Goal: Register for event/course

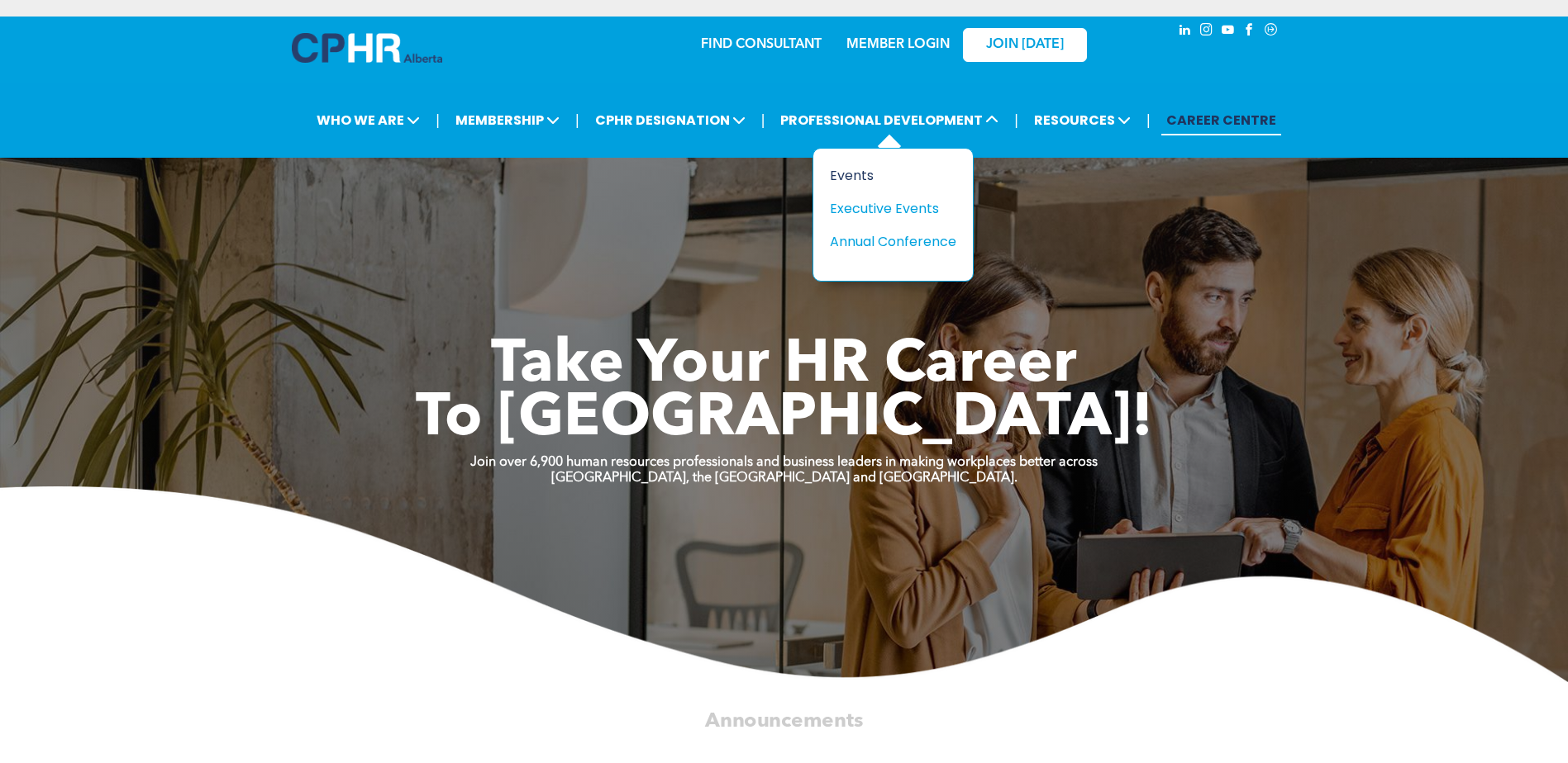
click at [856, 174] on div "Events" at bounding box center [887, 175] width 114 height 20
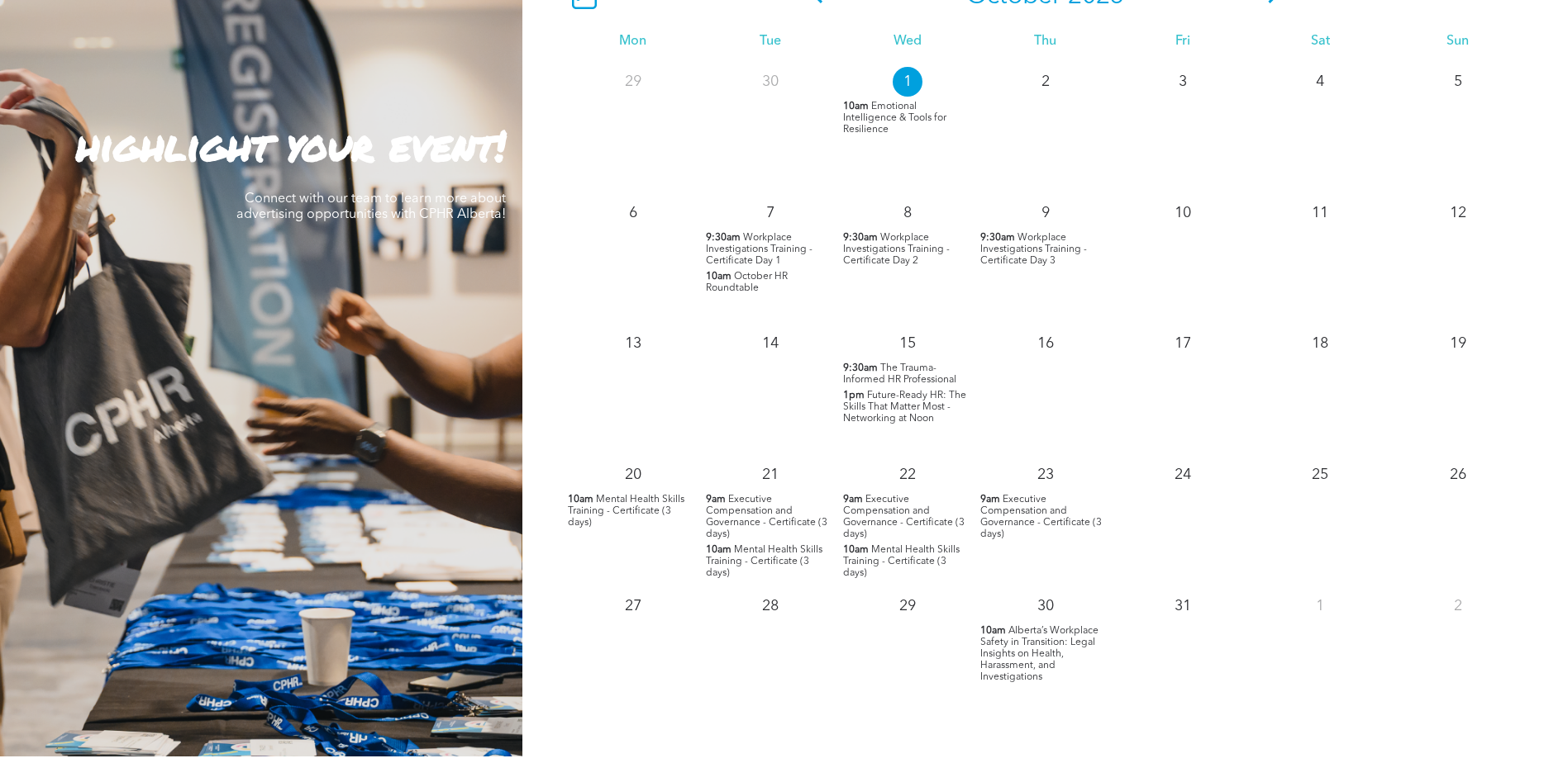
scroll to position [1570, 0]
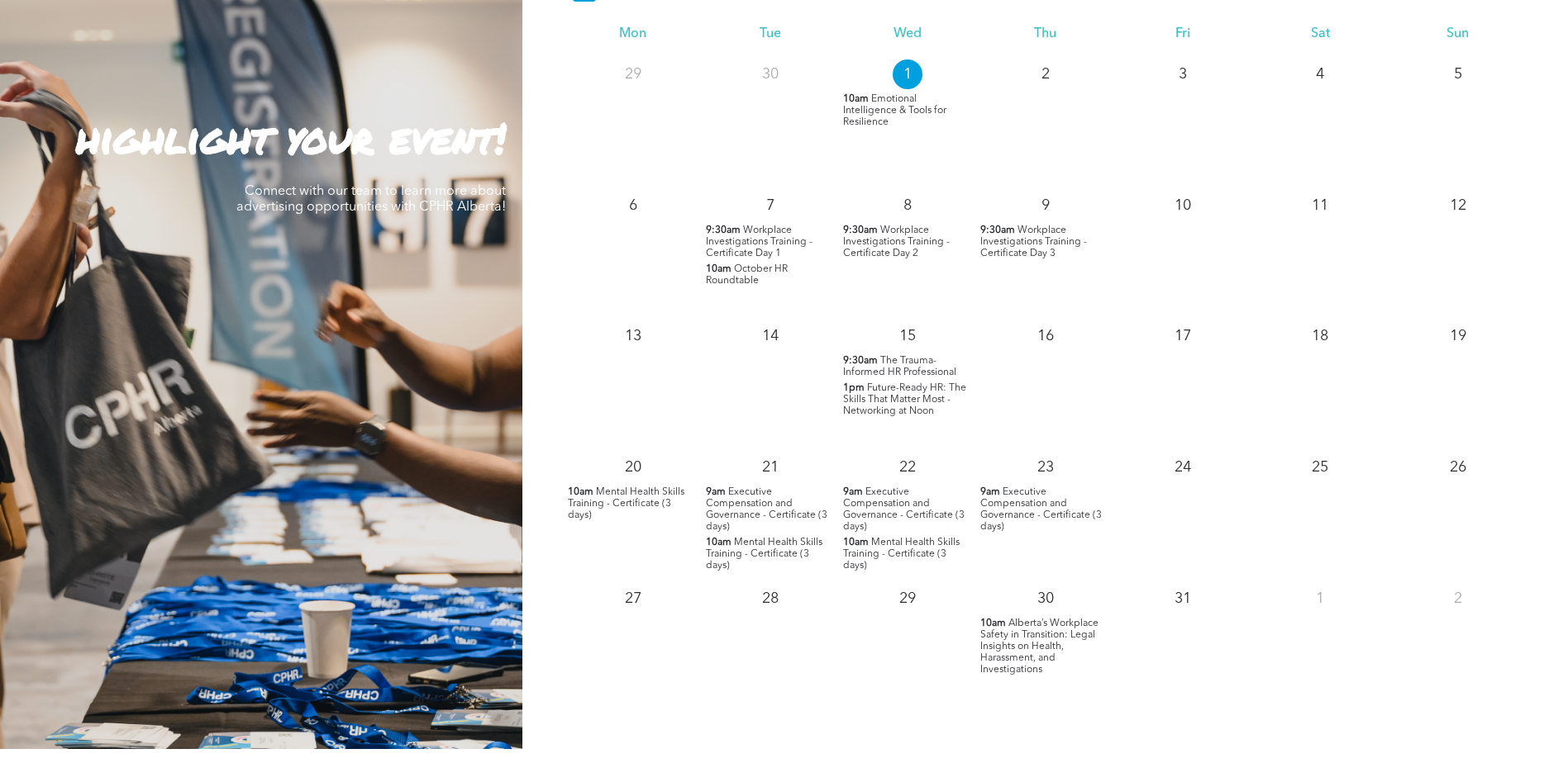
click at [752, 241] on span "Workplace Investigations Training - Certificate Day 1" at bounding box center [759, 242] width 106 height 33
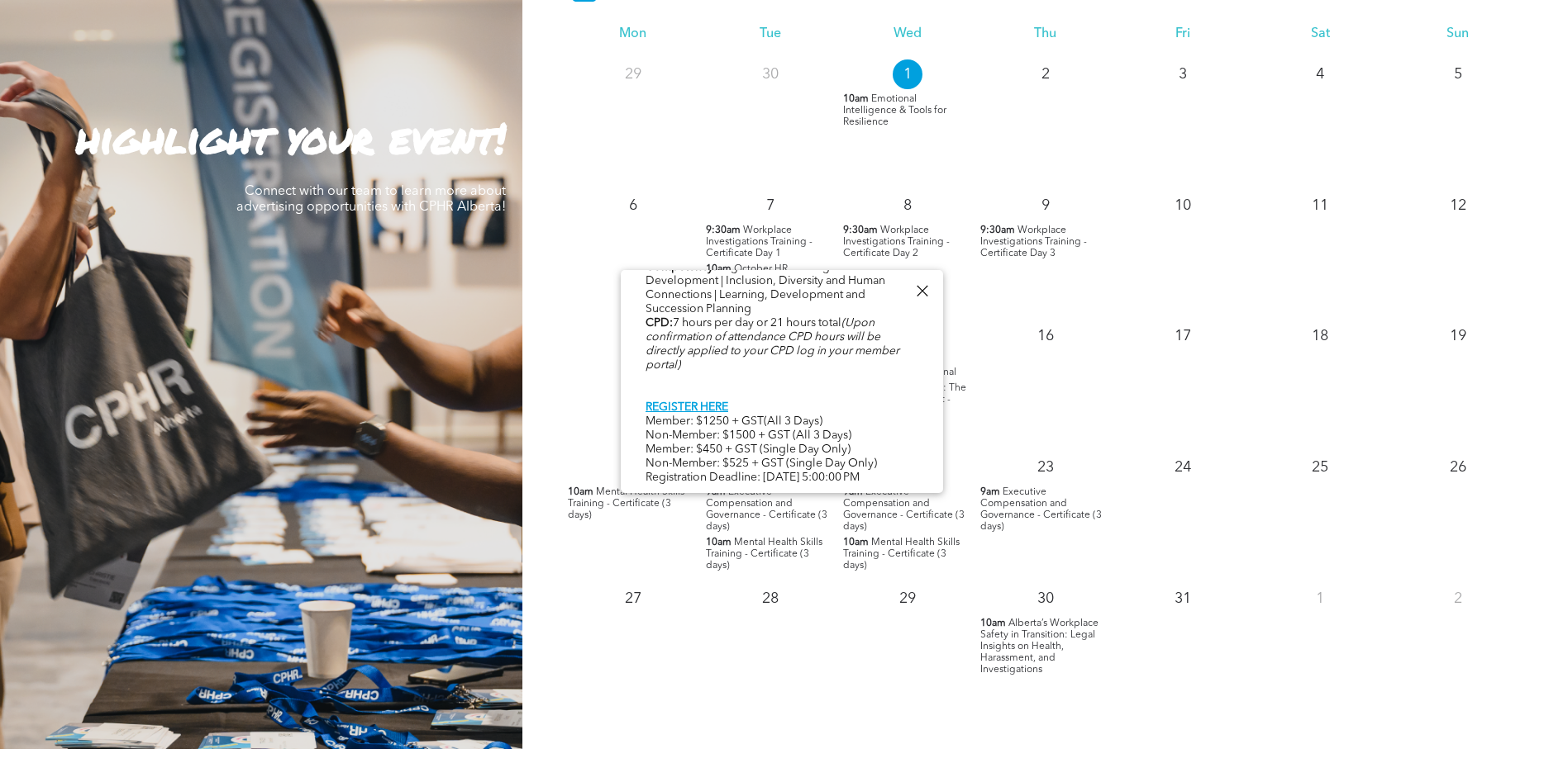
scroll to position [852, 0]
click at [708, 401] on link "REGISTER HERE" at bounding box center [686, 407] width 82 height 12
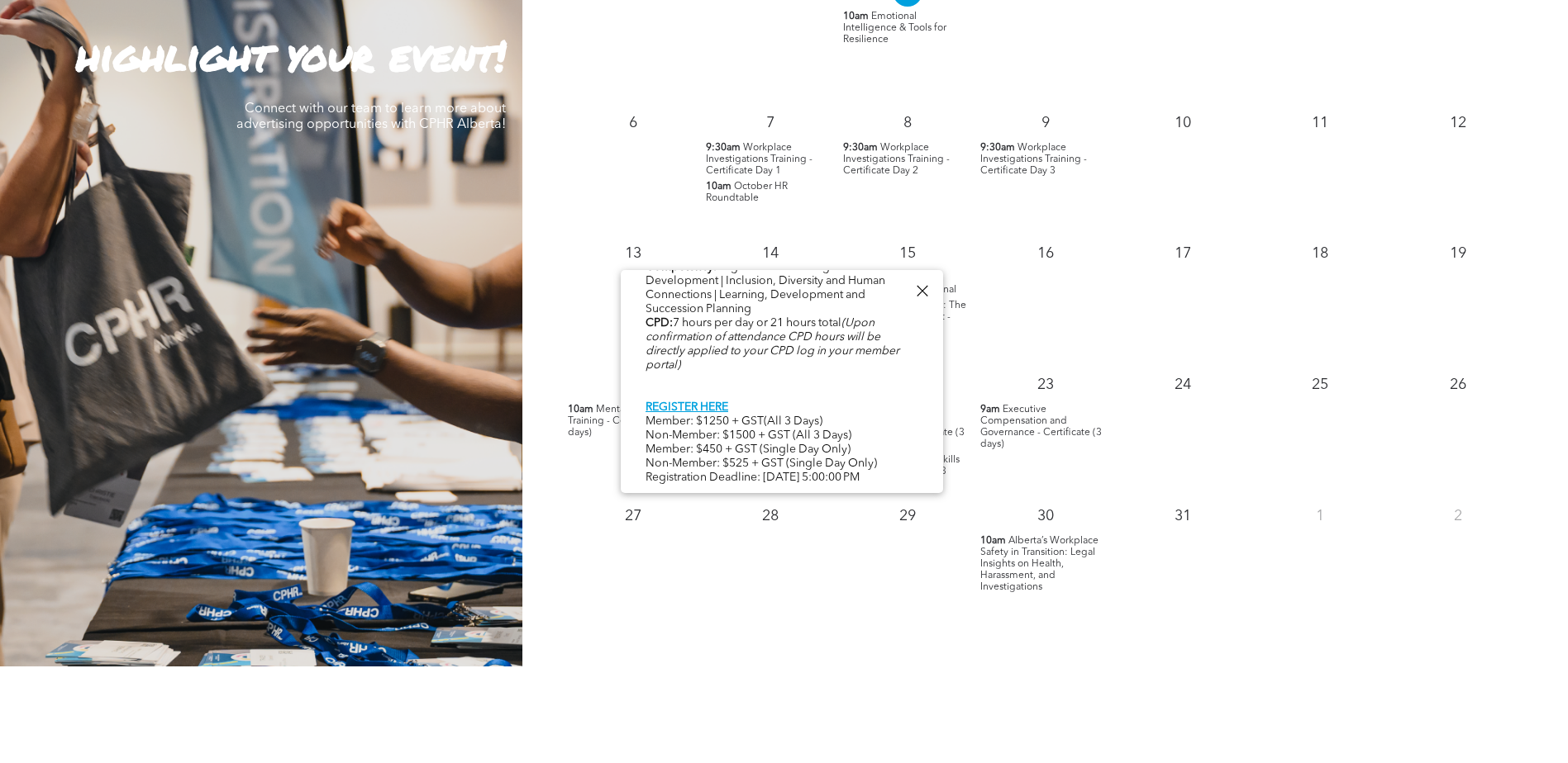
scroll to position [1074, 0]
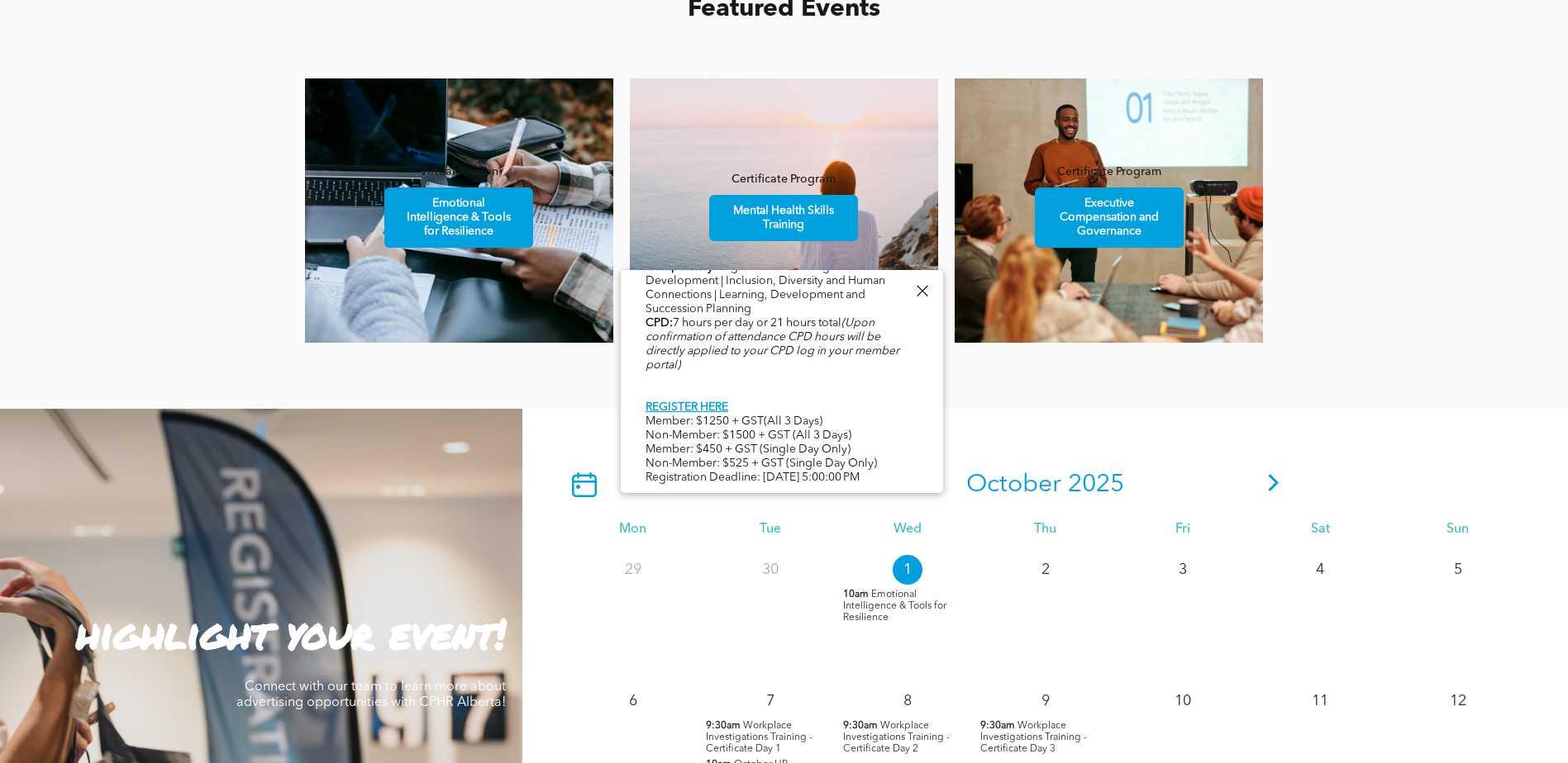
click at [916, 286] on div at bounding box center [921, 291] width 22 height 22
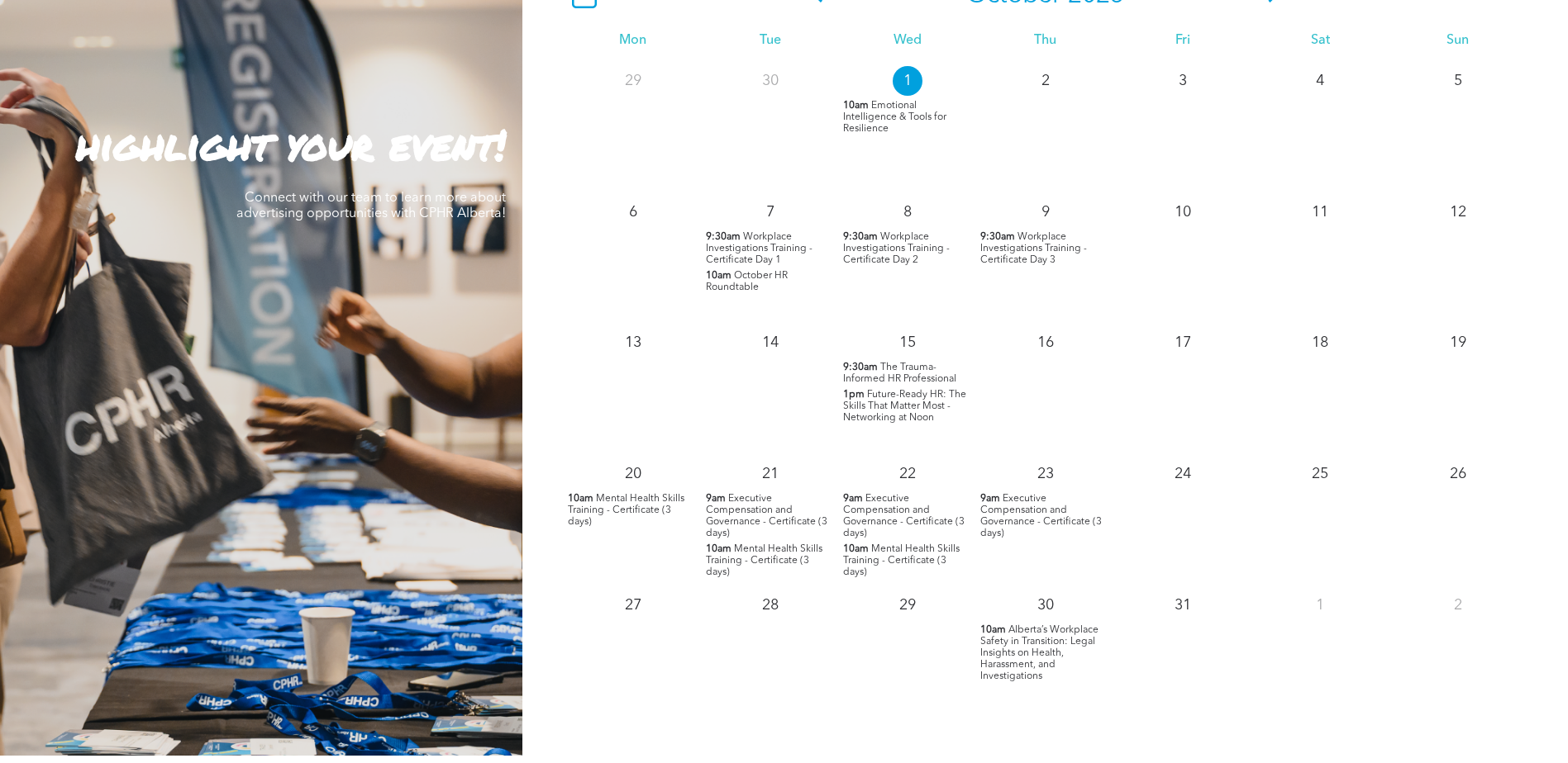
scroll to position [1570, 0]
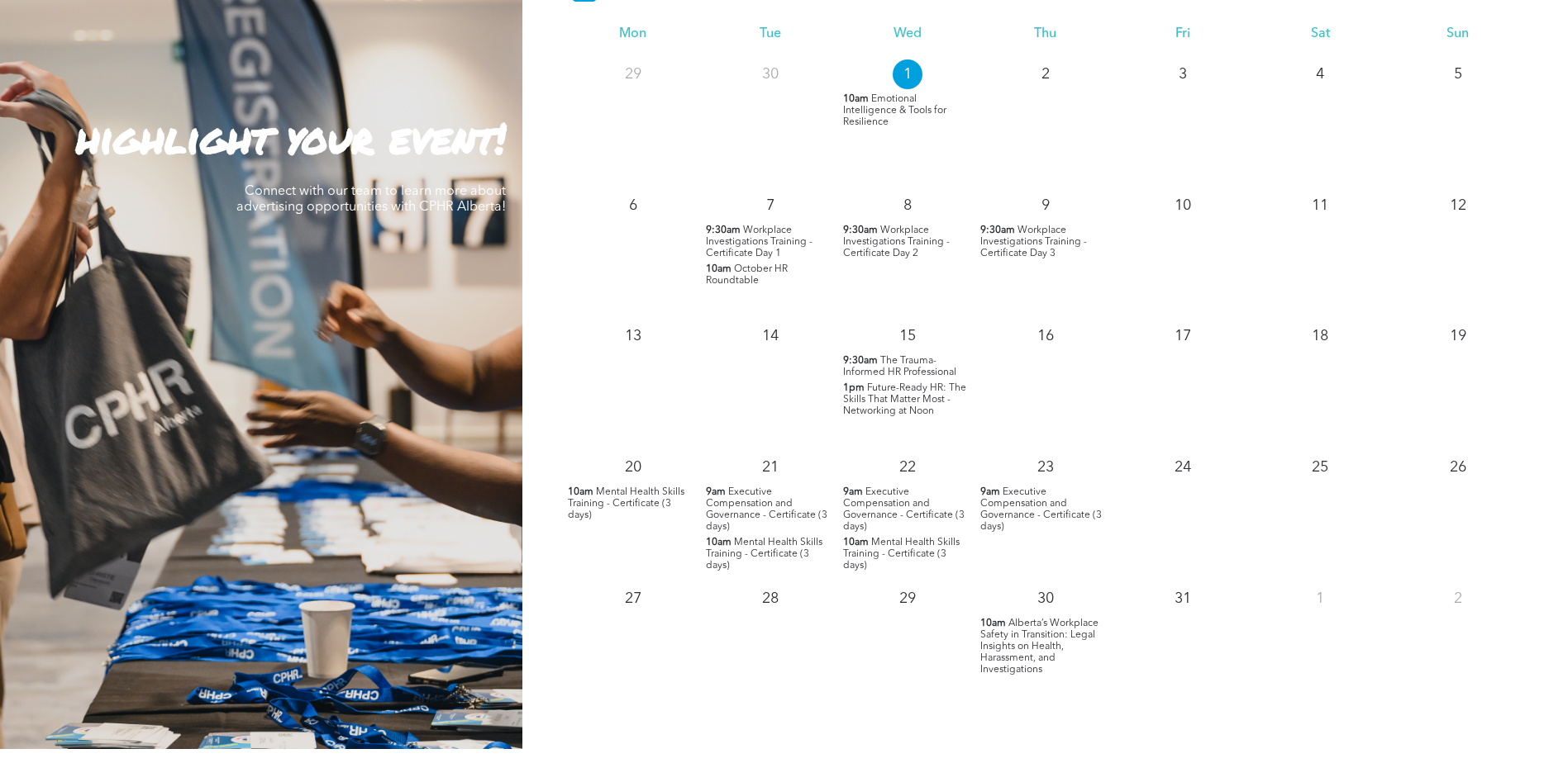
click at [761, 232] on span "Workplace Investigations Training - Certificate Day 1" at bounding box center [759, 242] width 106 height 33
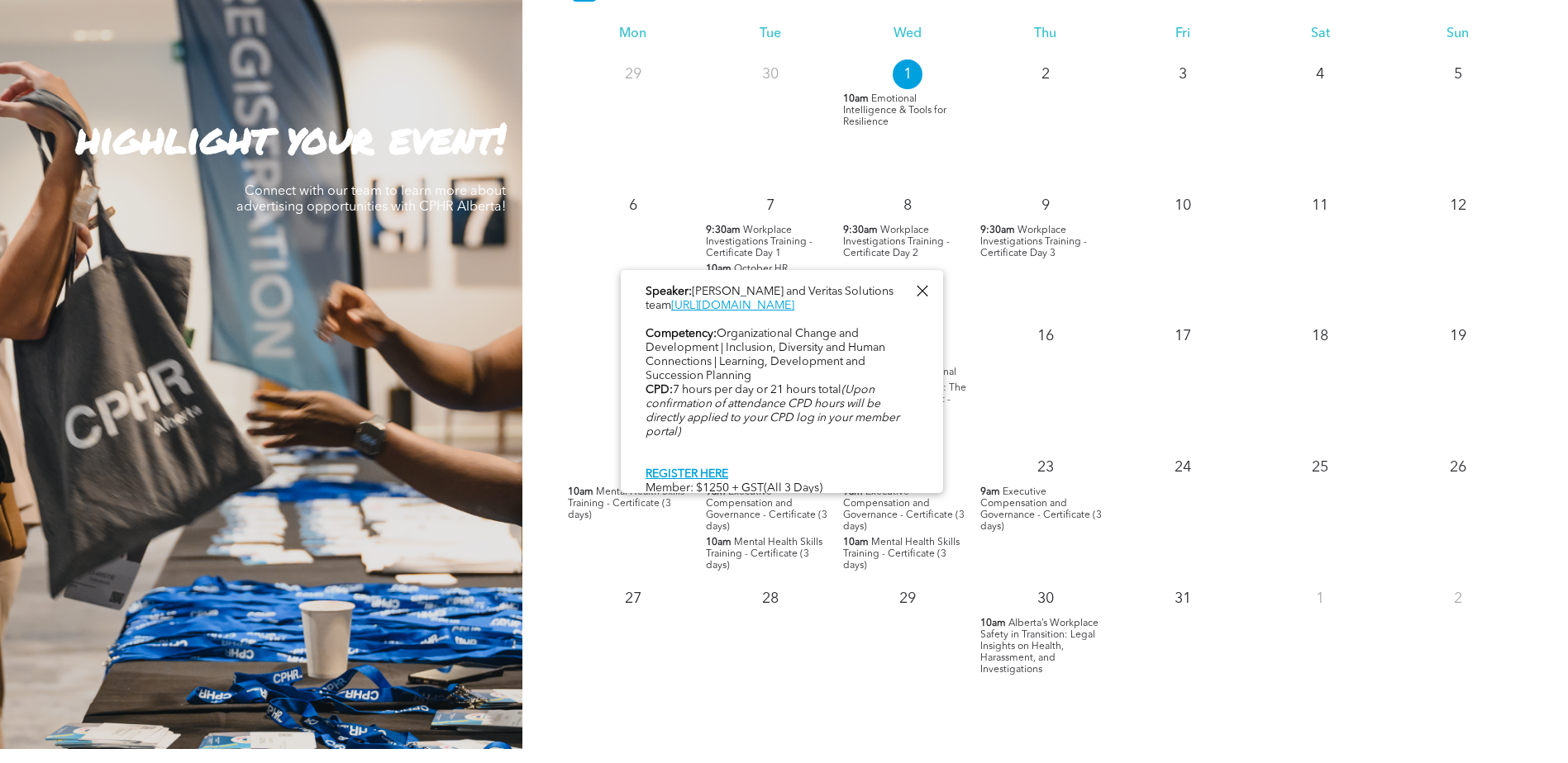
scroll to position [744, 0]
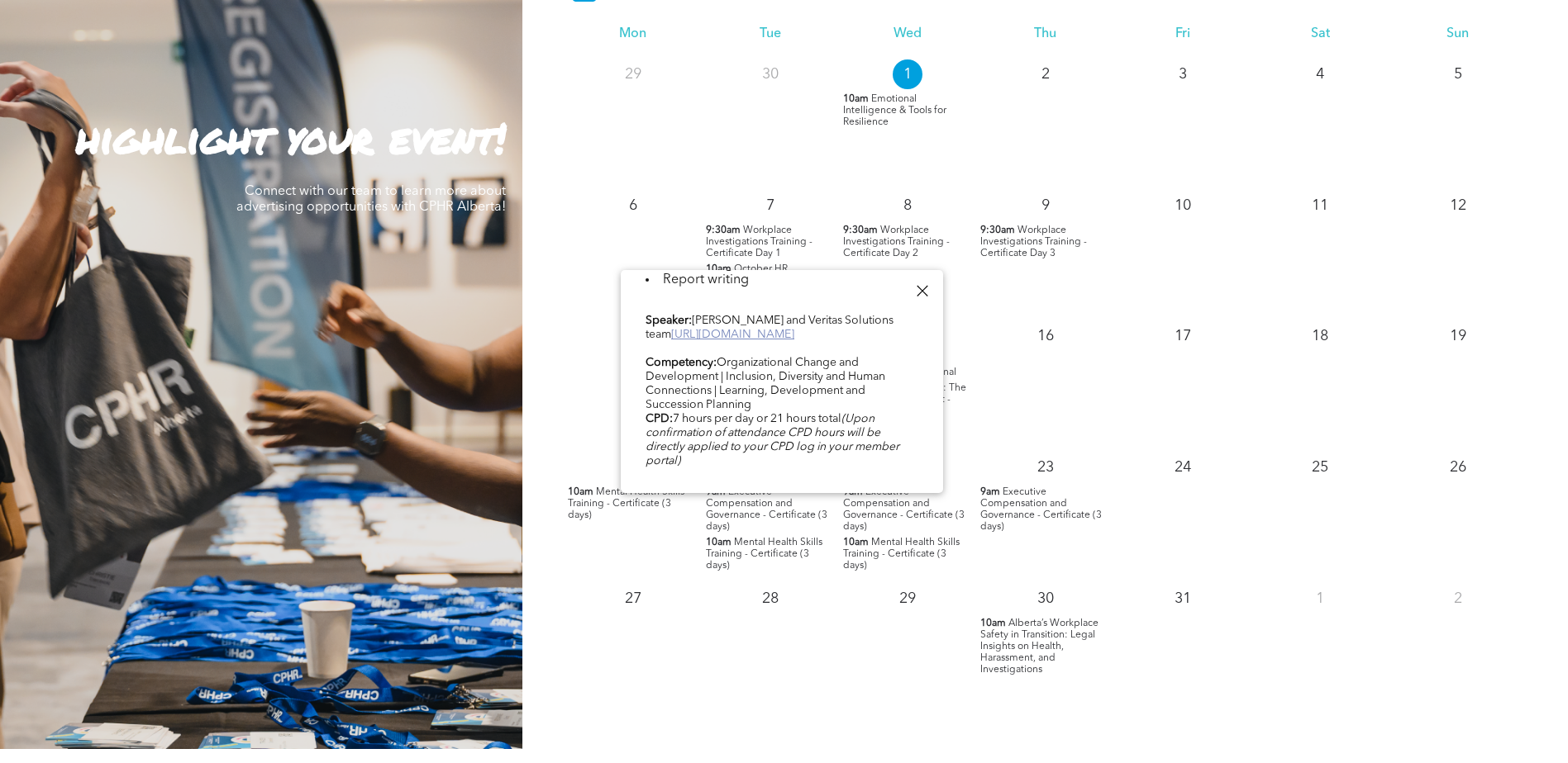
click at [786, 340] on link "https://veritassolutions.net/ceo/" at bounding box center [732, 335] width 123 height 12
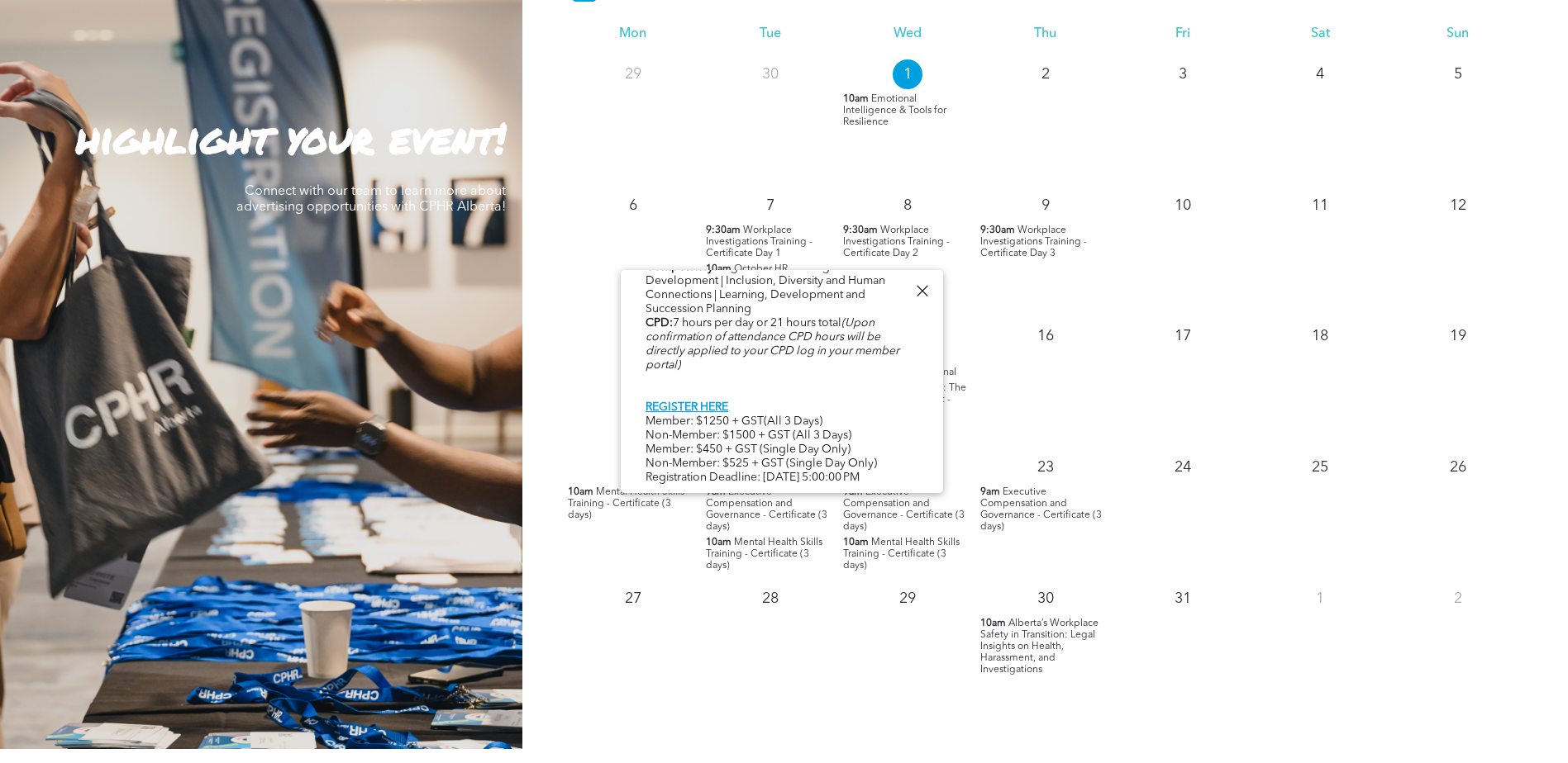
scroll to position [852, 0]
click at [695, 401] on link "REGISTER HERE" at bounding box center [686, 407] width 82 height 12
click at [921, 290] on div at bounding box center [921, 291] width 22 height 22
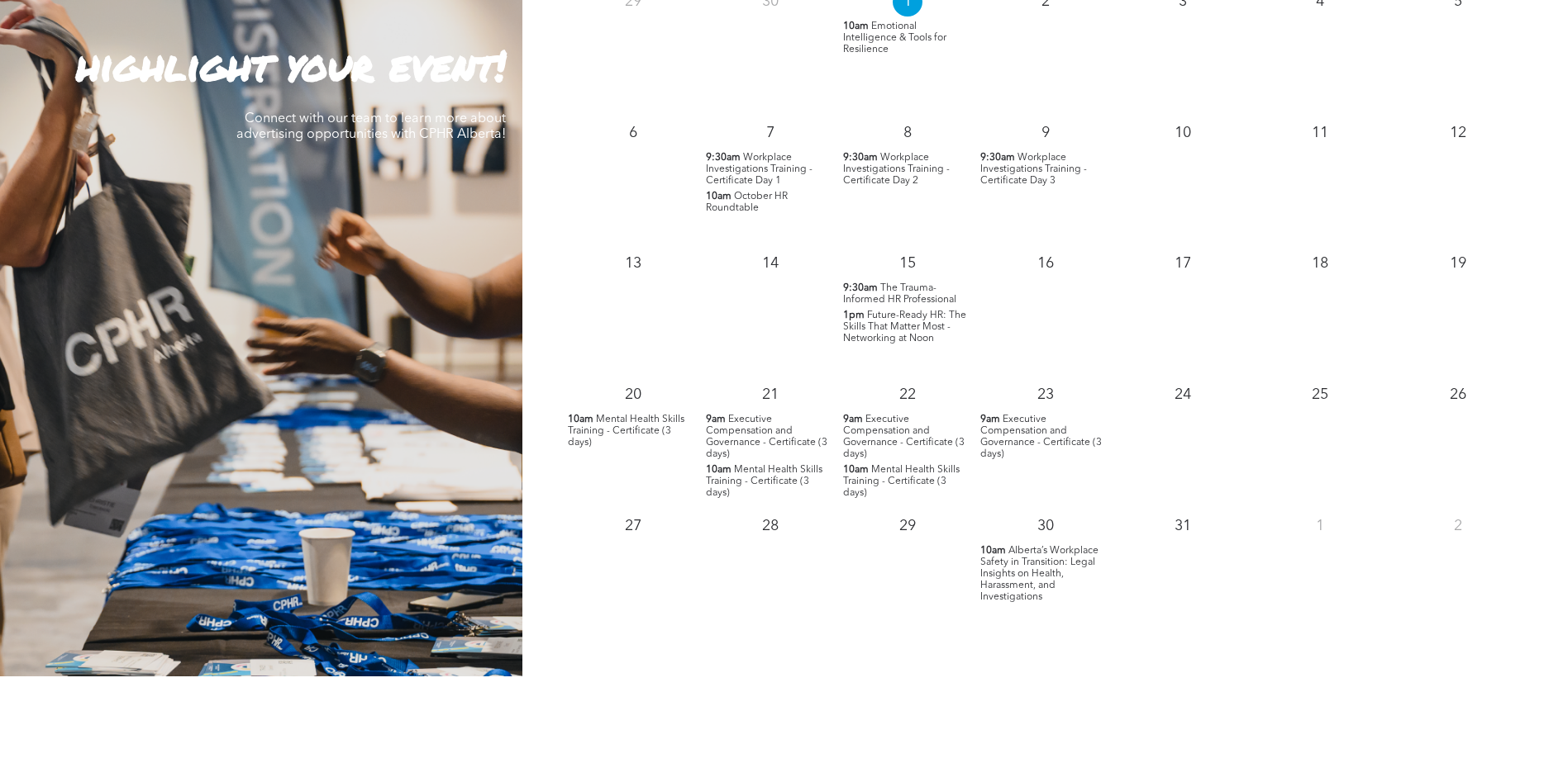
scroll to position [1653, 0]
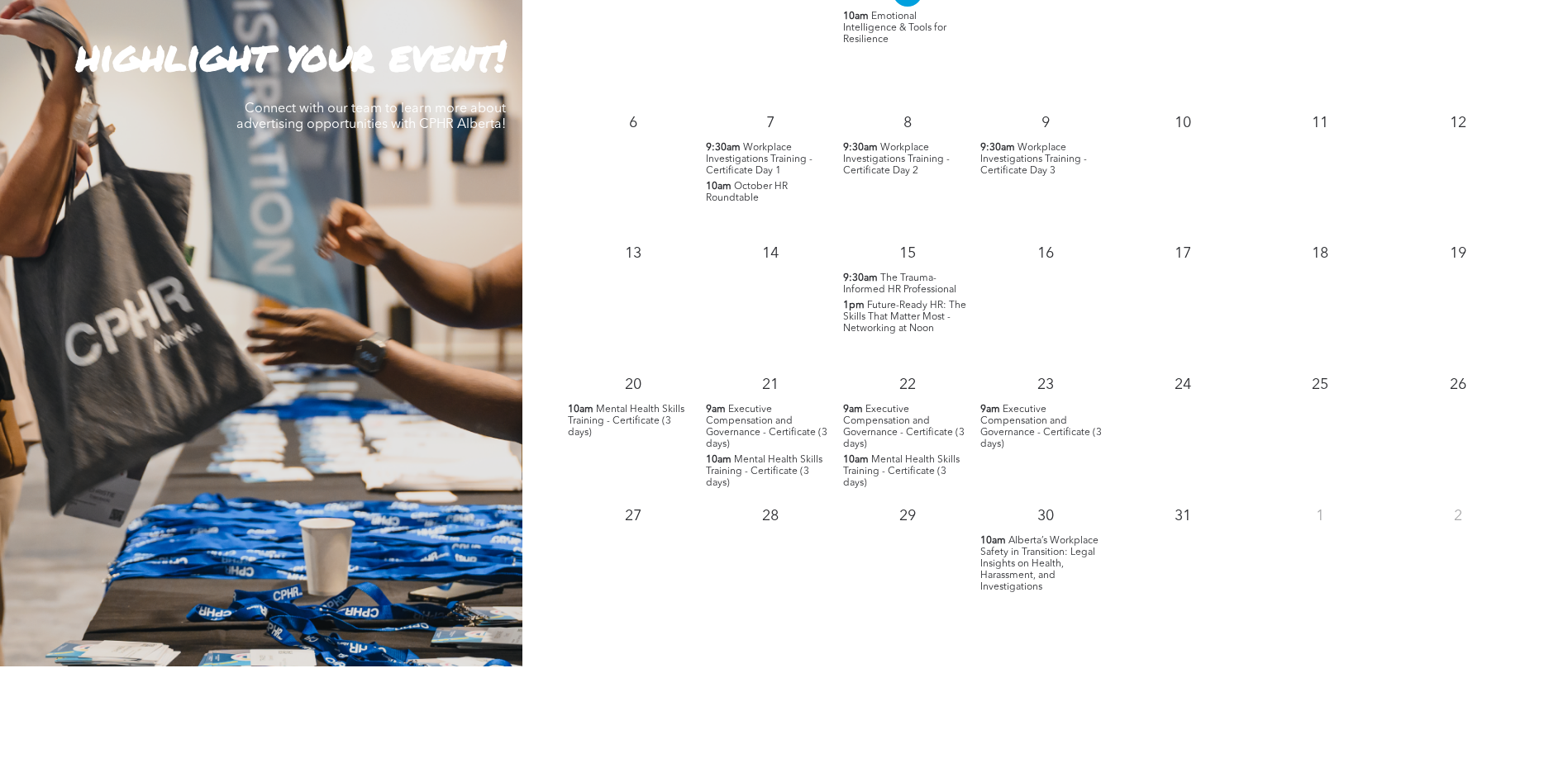
click at [895, 426] on span "Executive Compensation and Governance - Certificate (3 days)" at bounding box center [903, 427] width 122 height 44
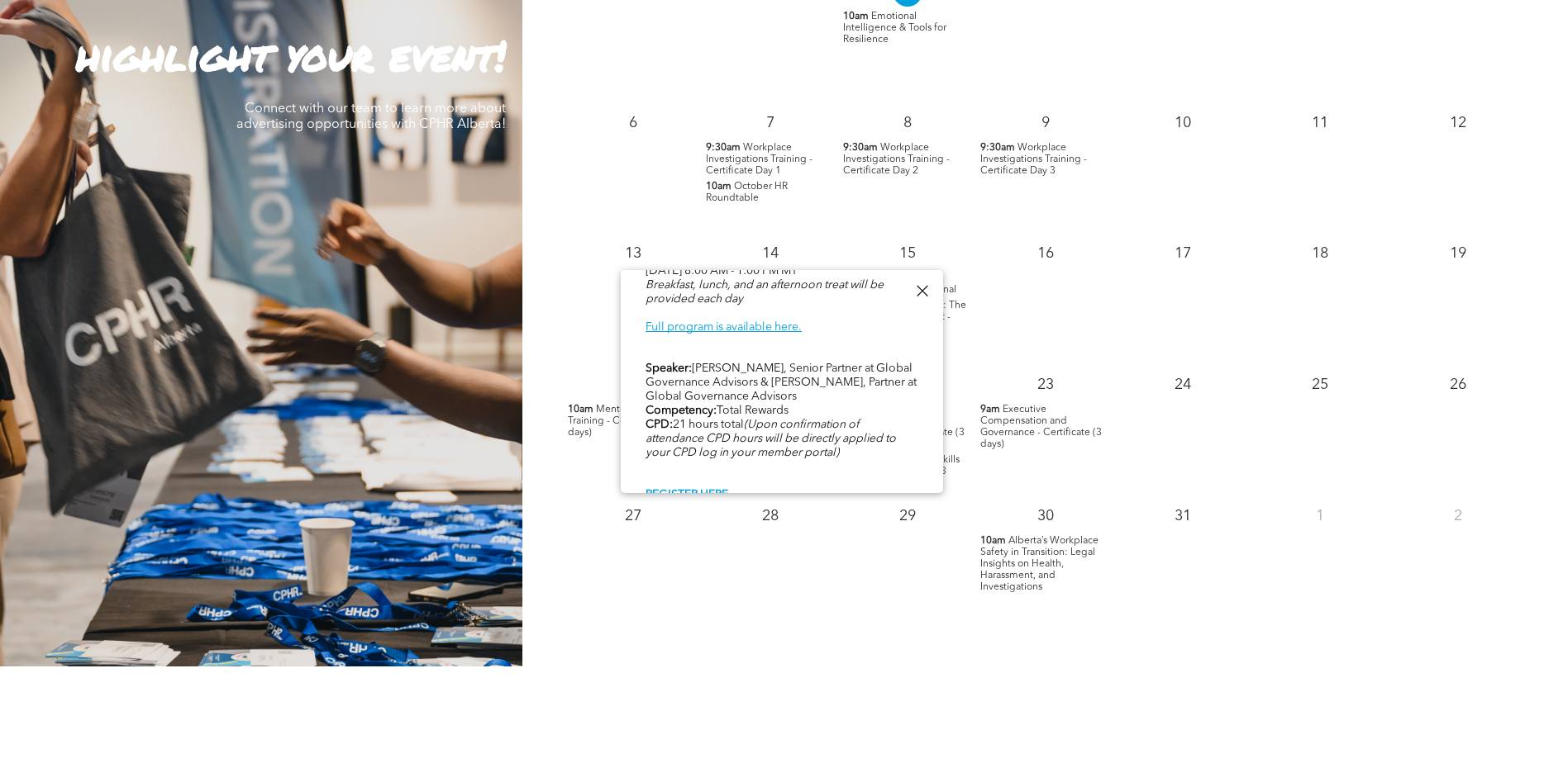
scroll to position [826, 0]
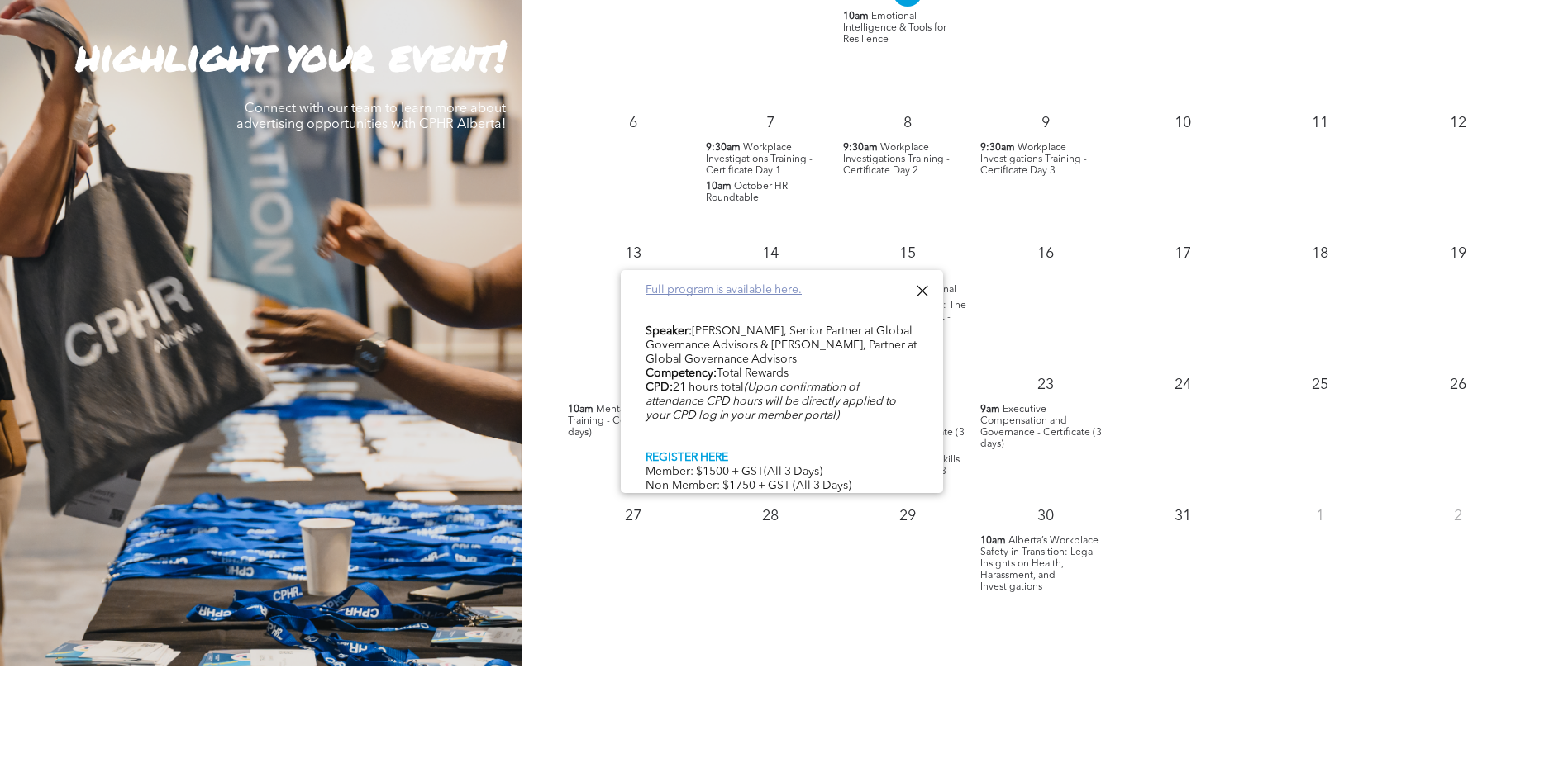
click at [728, 290] on link "Full program is available here." at bounding box center [723, 290] width 156 height 12
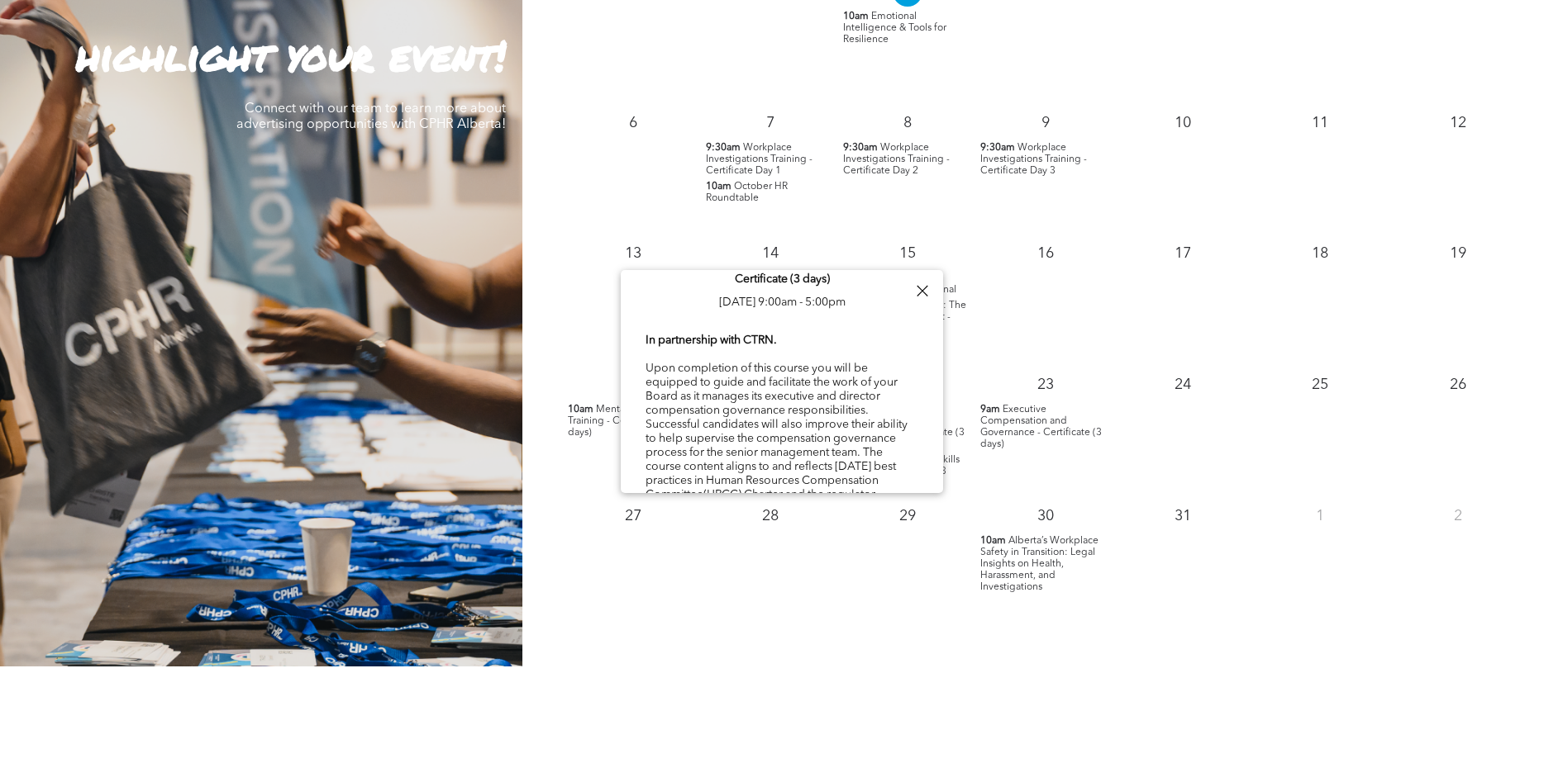
scroll to position [0, 0]
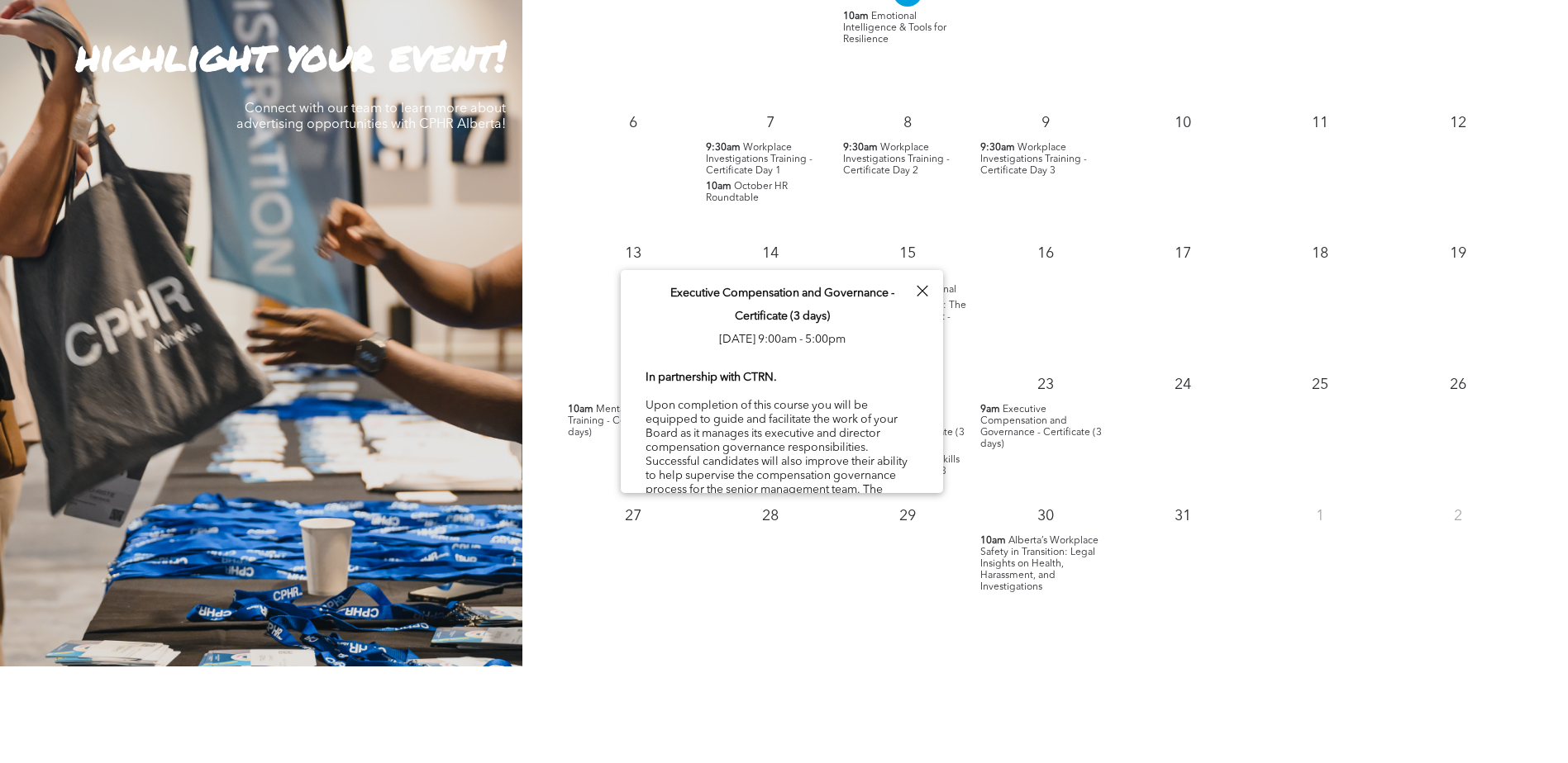
click at [924, 286] on div at bounding box center [921, 291] width 22 height 22
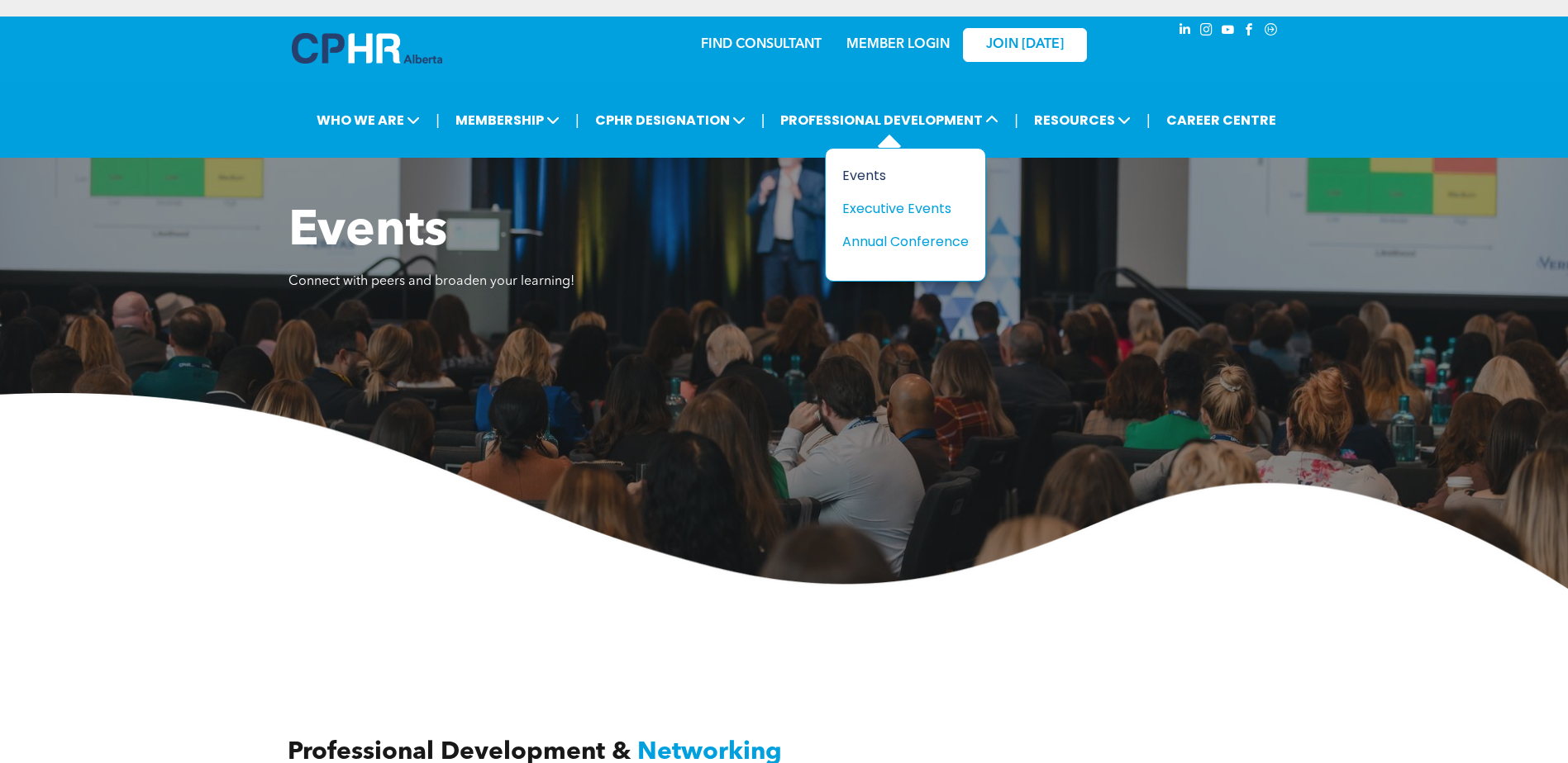
click at [882, 174] on div "Events" at bounding box center [900, 175] width 114 height 20
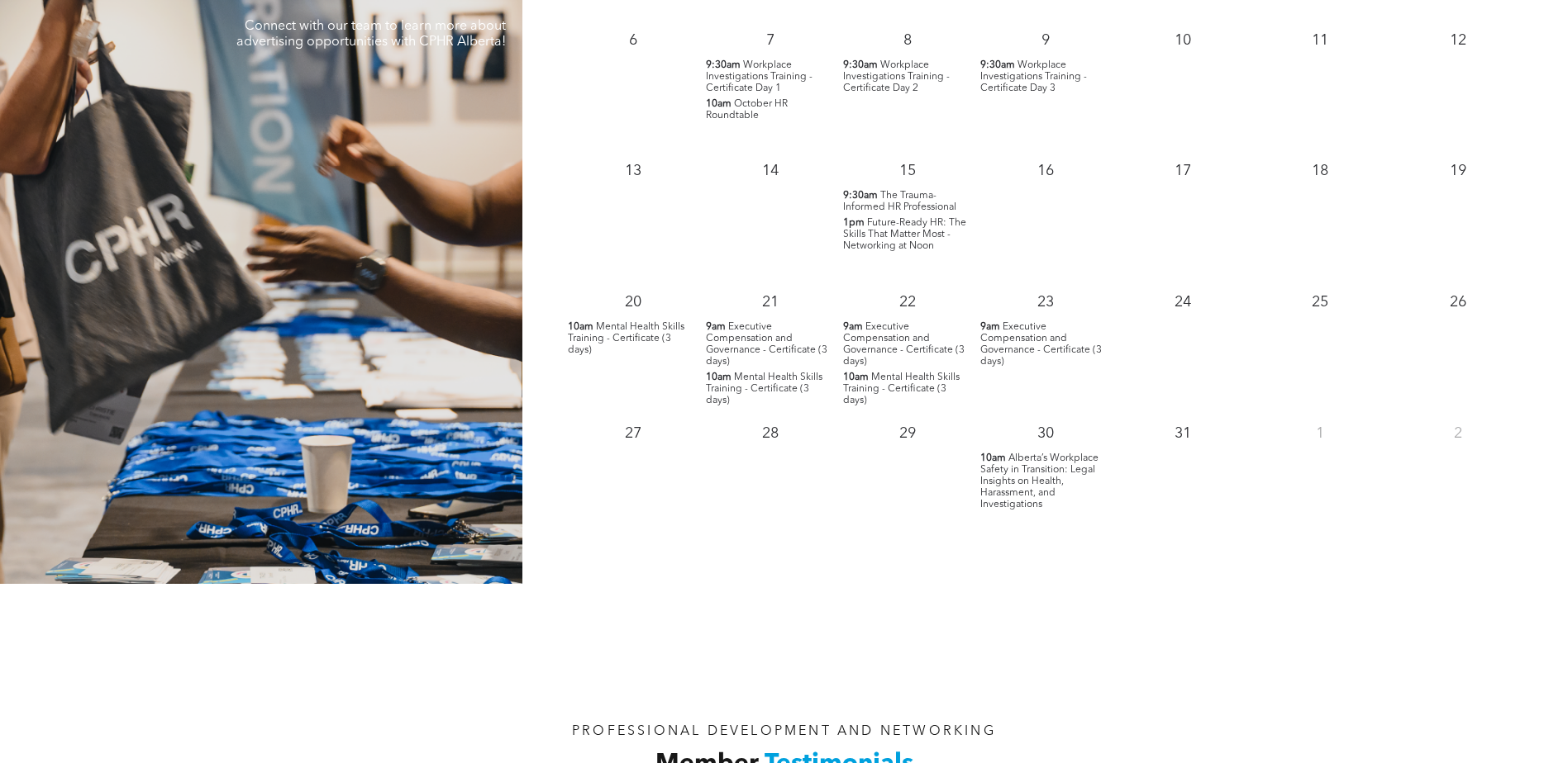
scroll to position [1239, 0]
